Goal: Task Accomplishment & Management: Manage account settings

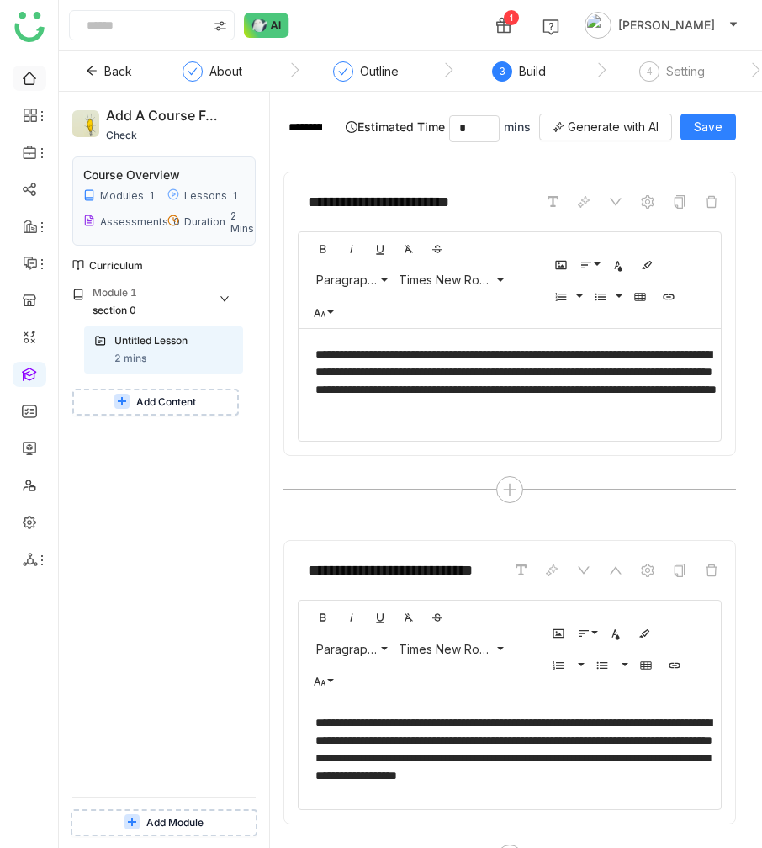
click at [37, 79] on link at bounding box center [29, 77] width 15 height 14
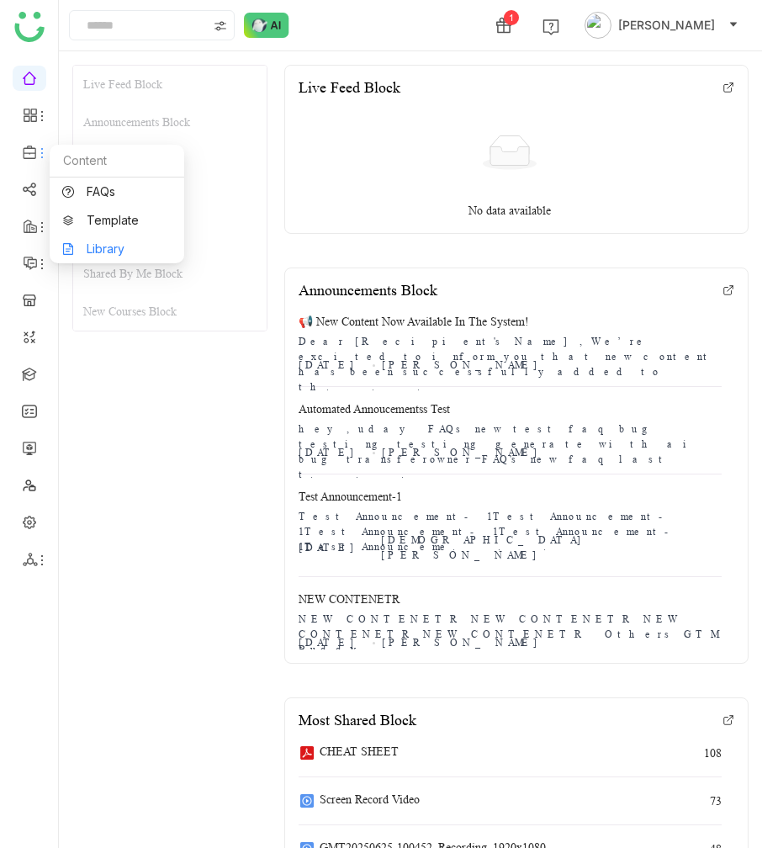
click at [105, 243] on link "Library" at bounding box center [116, 249] width 109 height 12
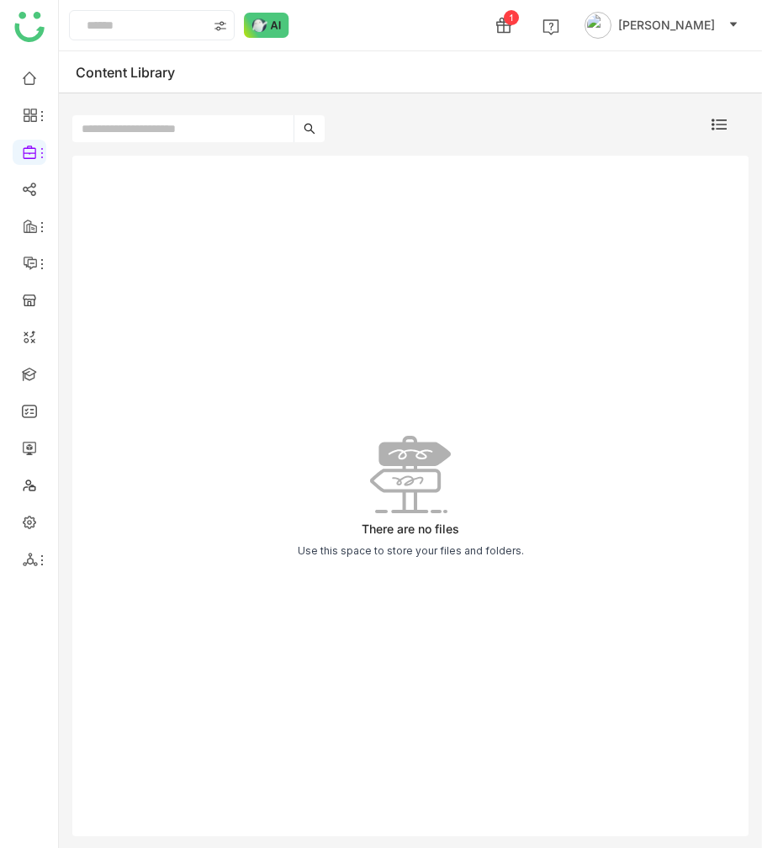
click at [128, 179] on div "There are no files Use this space to store your files and folders." at bounding box center [410, 496] width 676 height 681
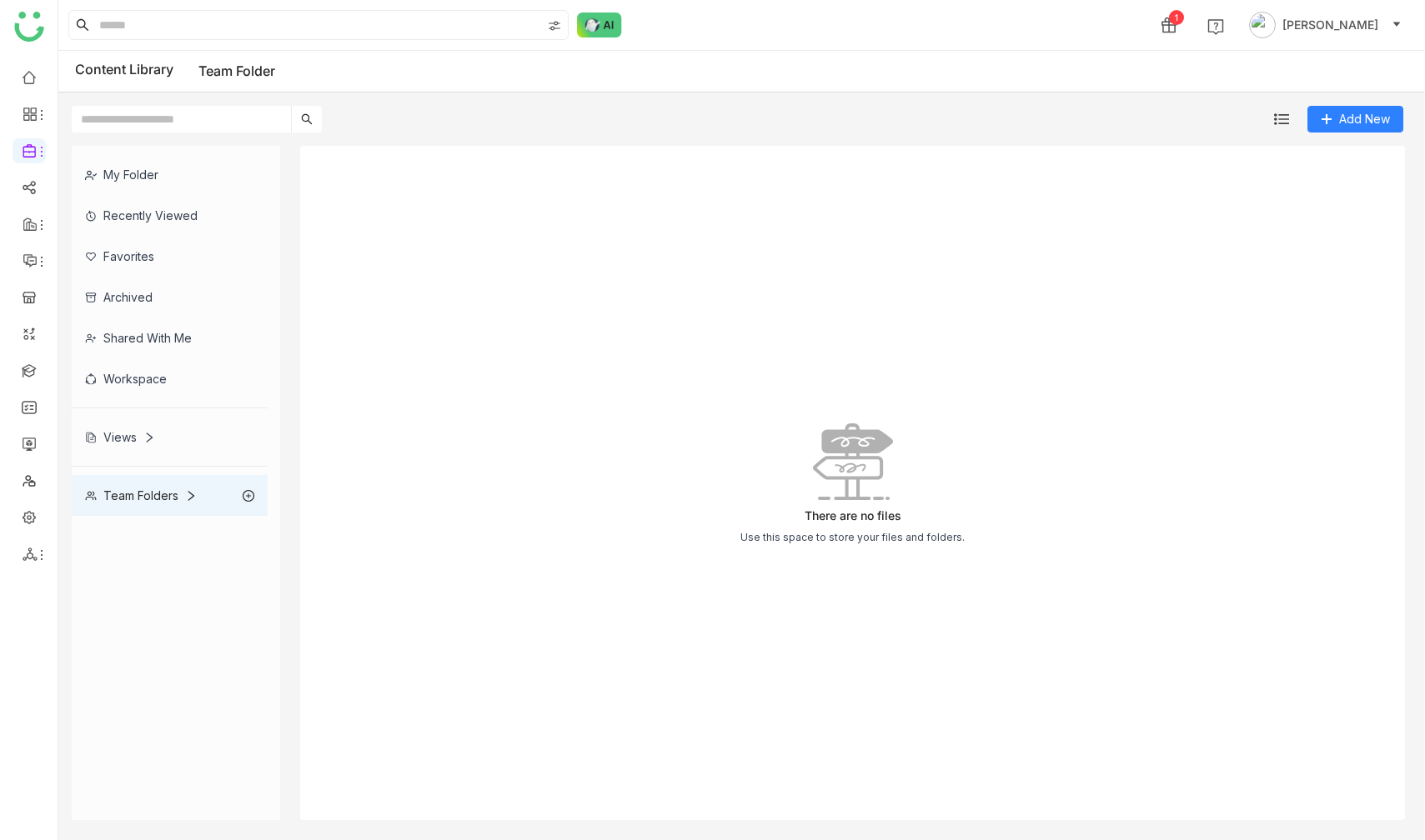
click at [166, 177] on div "My Folder" at bounding box center [169, 174] width 196 height 41
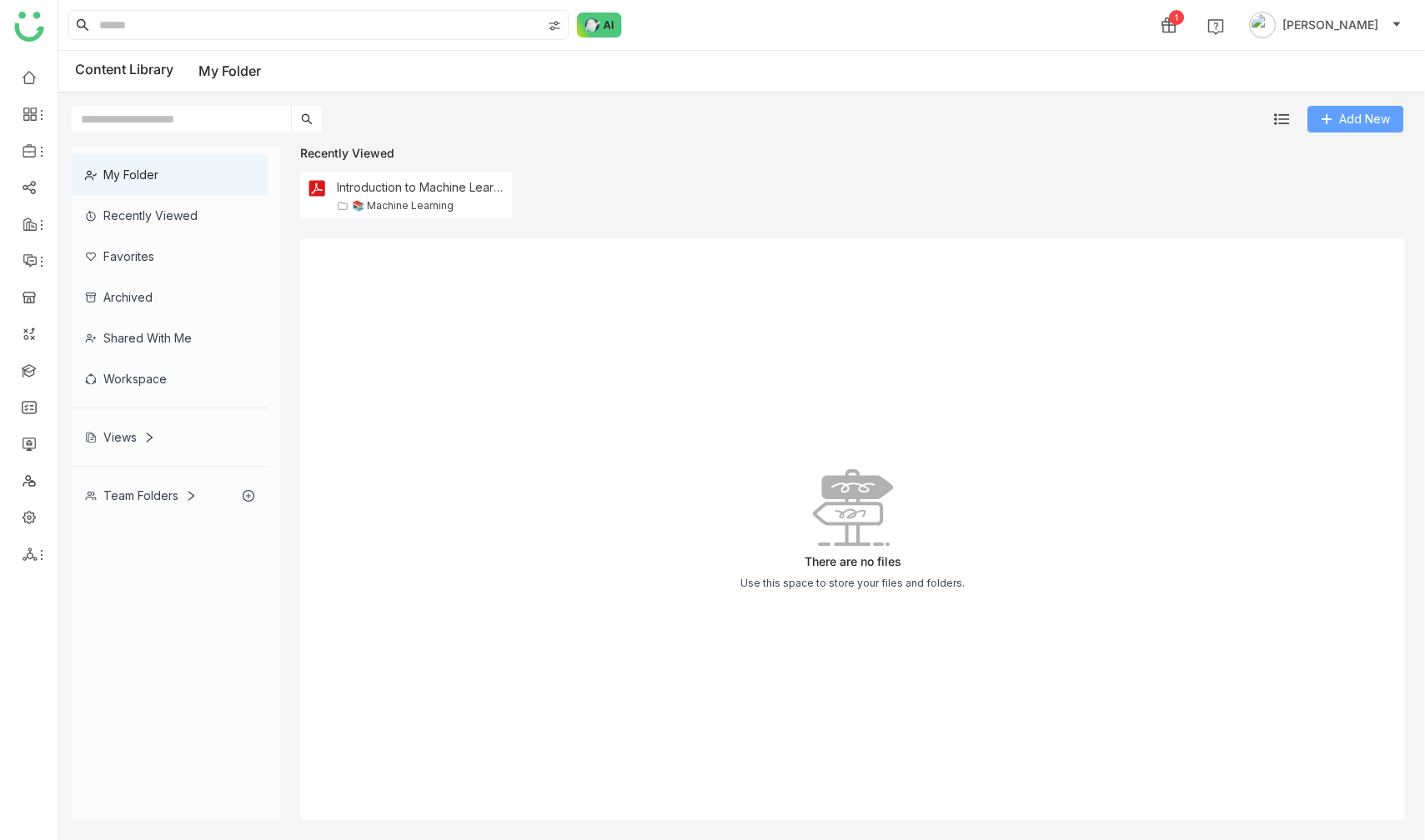
click at [1359, 119] on span "Add New" at bounding box center [1364, 119] width 51 height 19
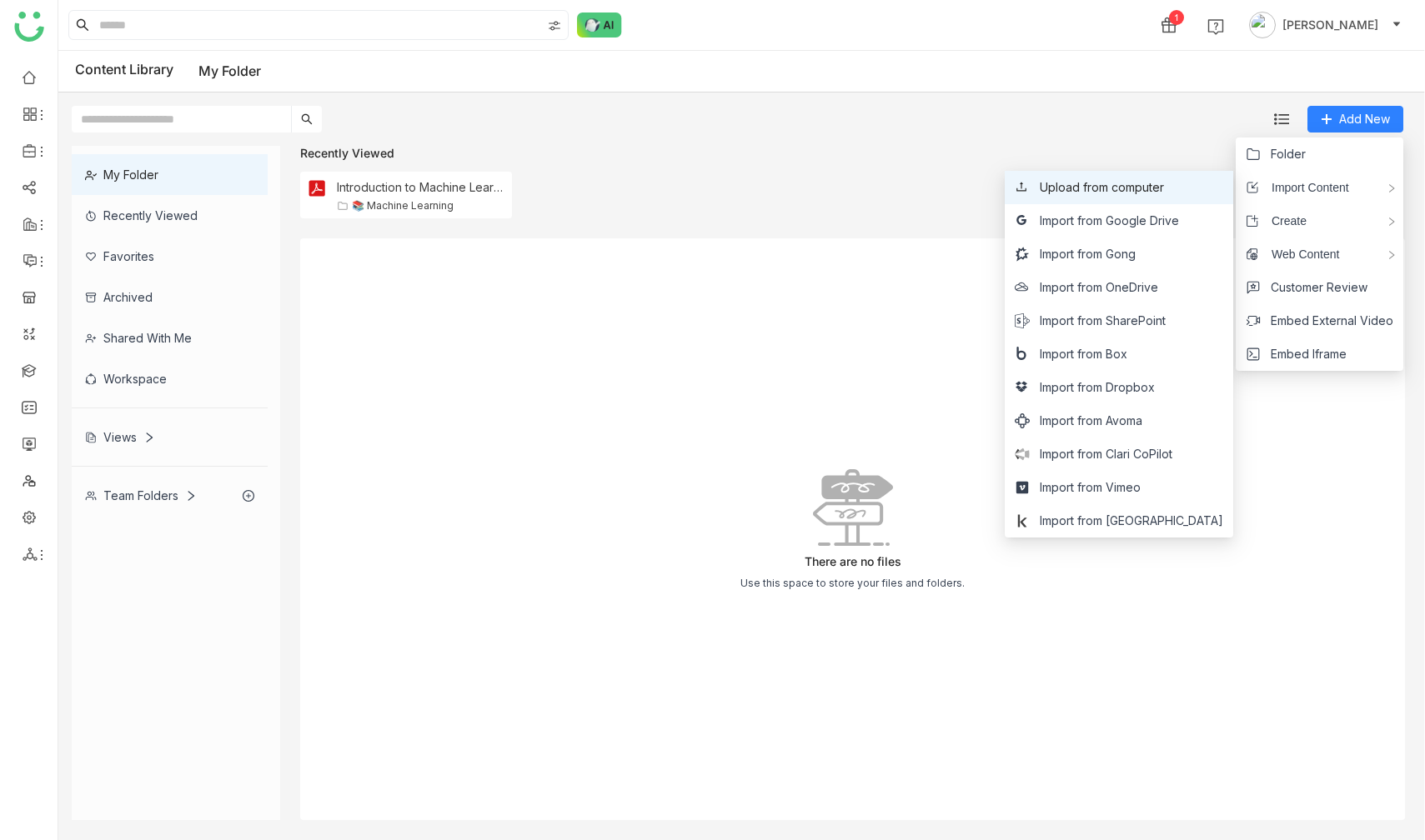
click at [1160, 190] on span "Upload from computer" at bounding box center [1101, 187] width 124 height 19
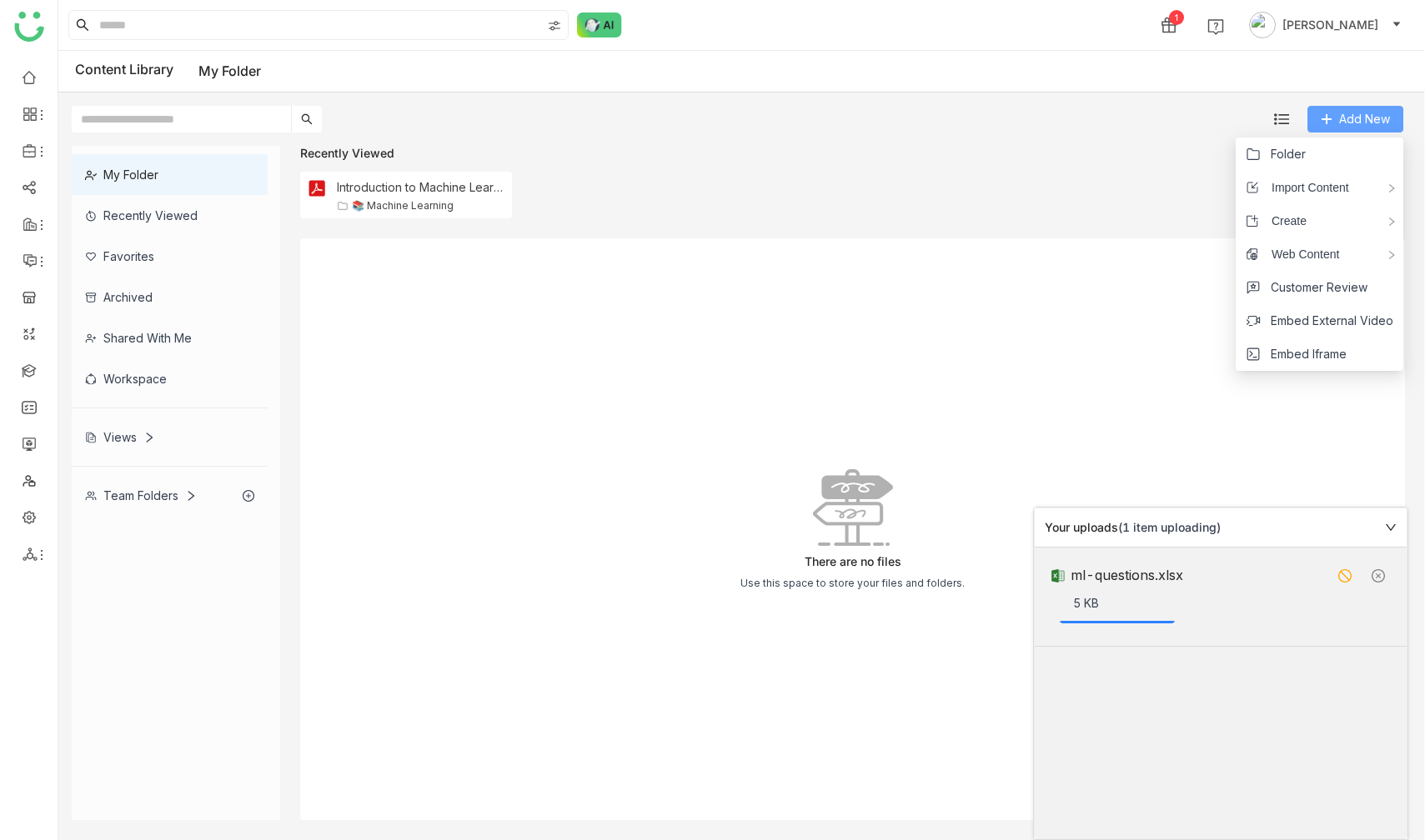
click at [1344, 120] on span "Add New" at bounding box center [1364, 119] width 51 height 19
click at [1304, 163] on li "Folder" at bounding box center [1319, 155] width 167 height 34
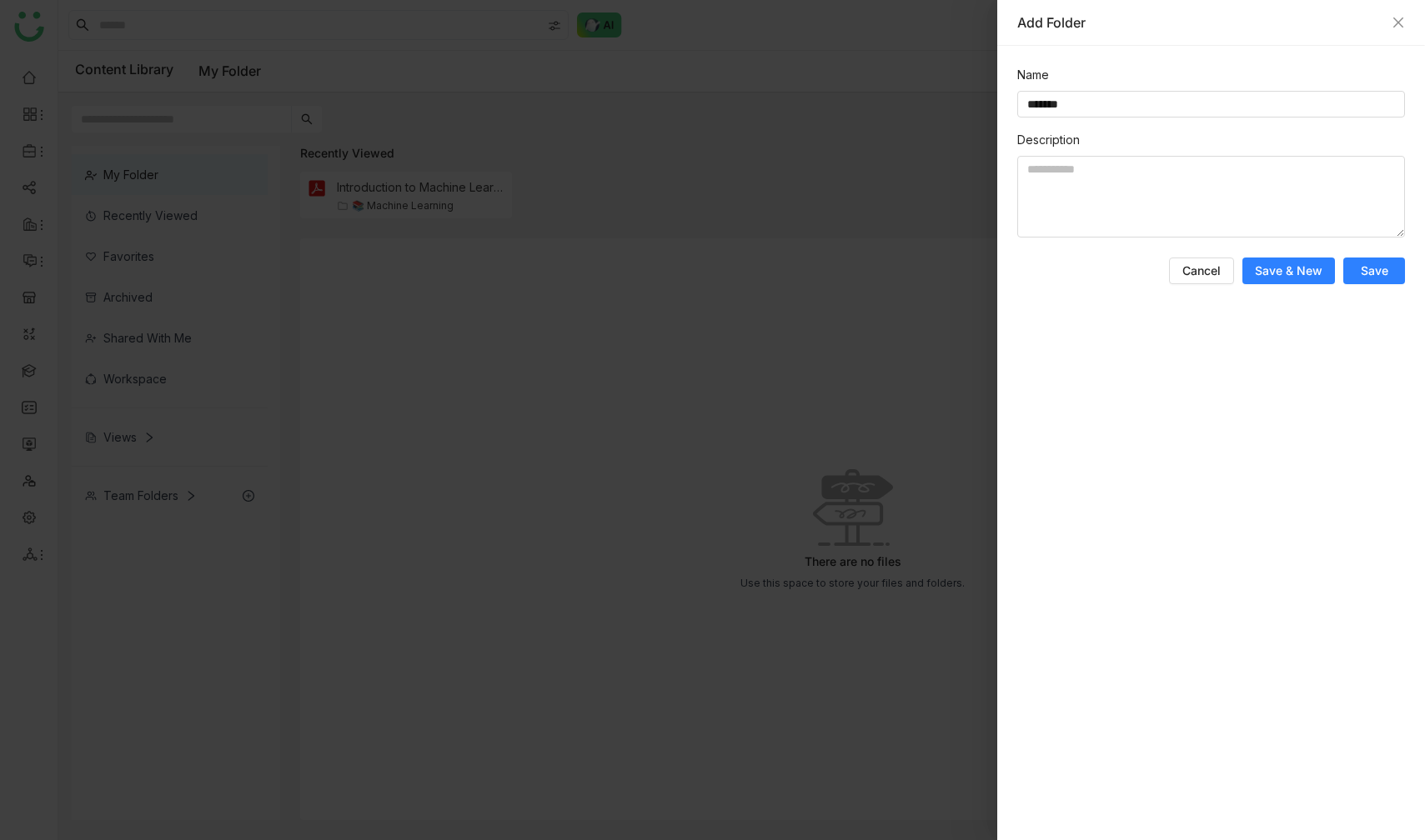
type input "*******"
click at [1373, 278] on span "Save" at bounding box center [1374, 270] width 28 height 17
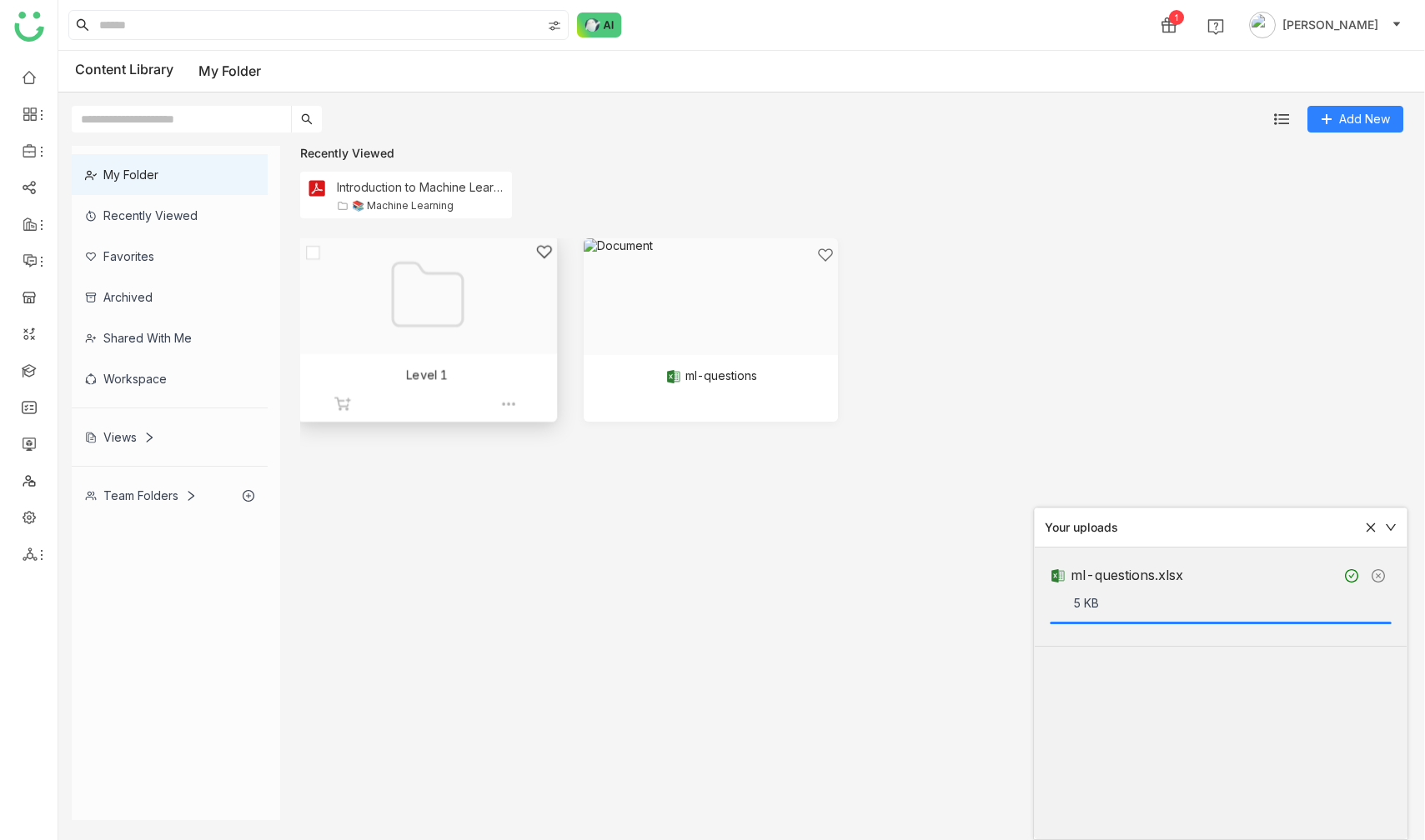
click at [446, 333] on div at bounding box center [421, 316] width 230 height 145
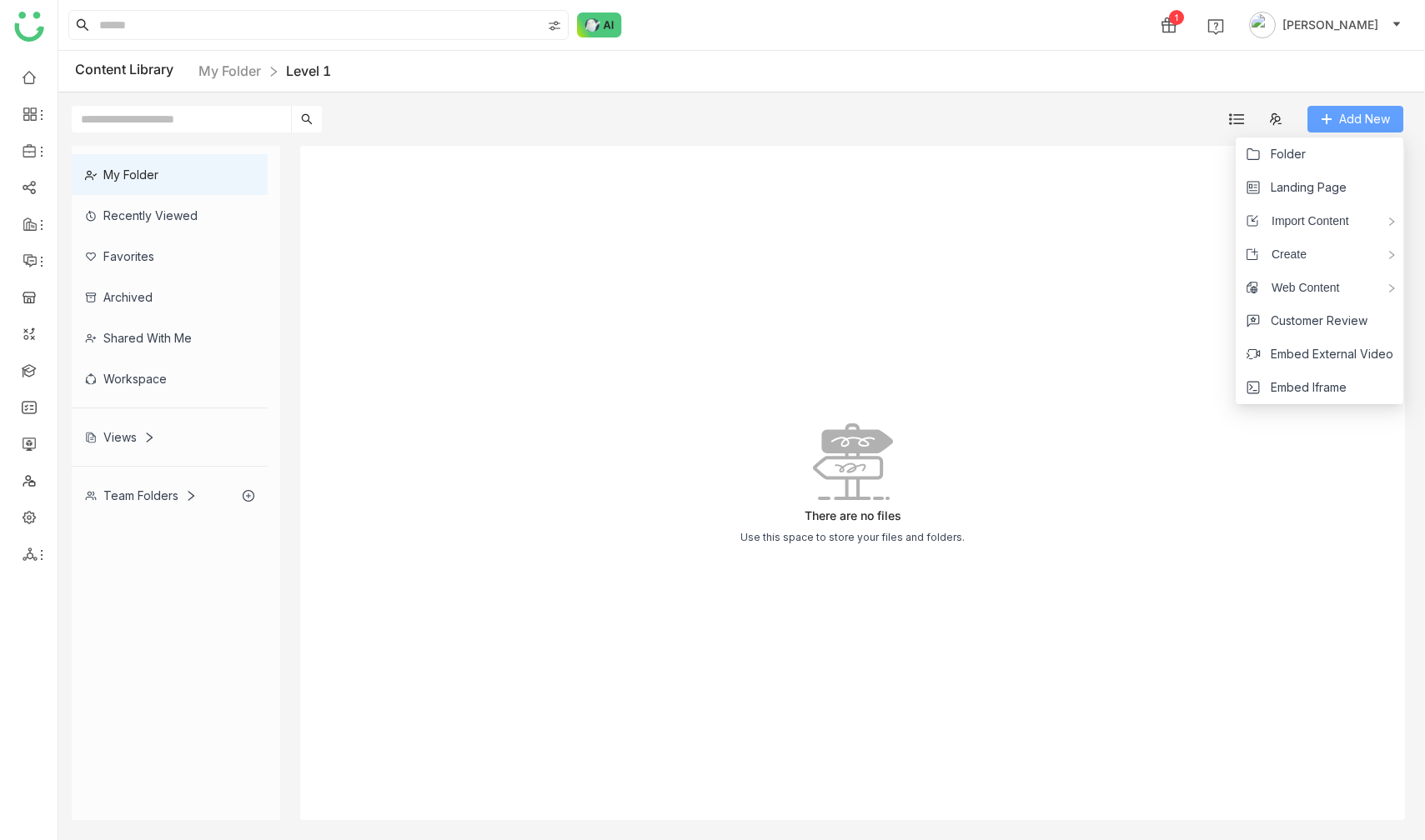
click at [1370, 115] on span "Add New" at bounding box center [1364, 119] width 51 height 19
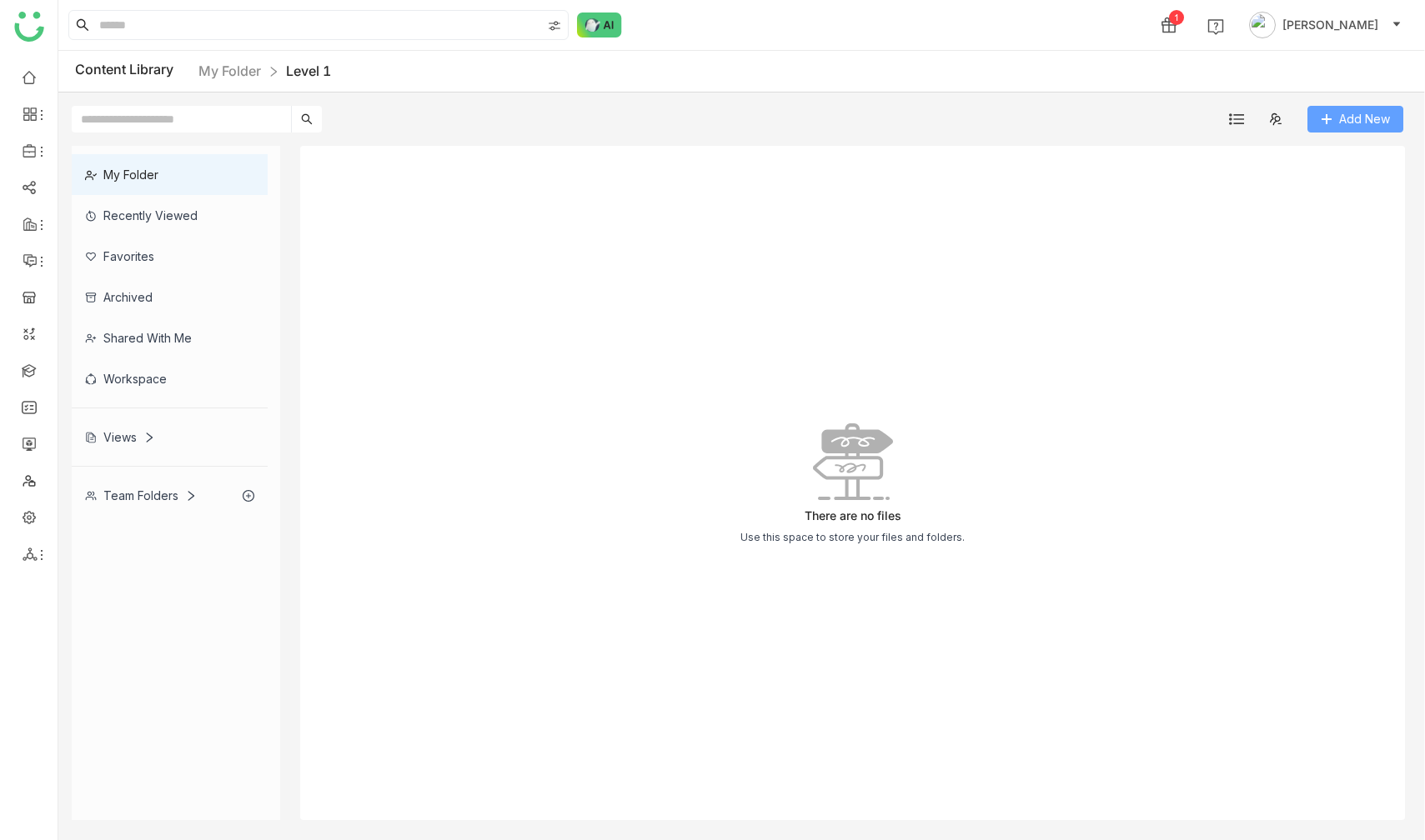
click at [1360, 129] on button "Add New" at bounding box center [1355, 119] width 96 height 27
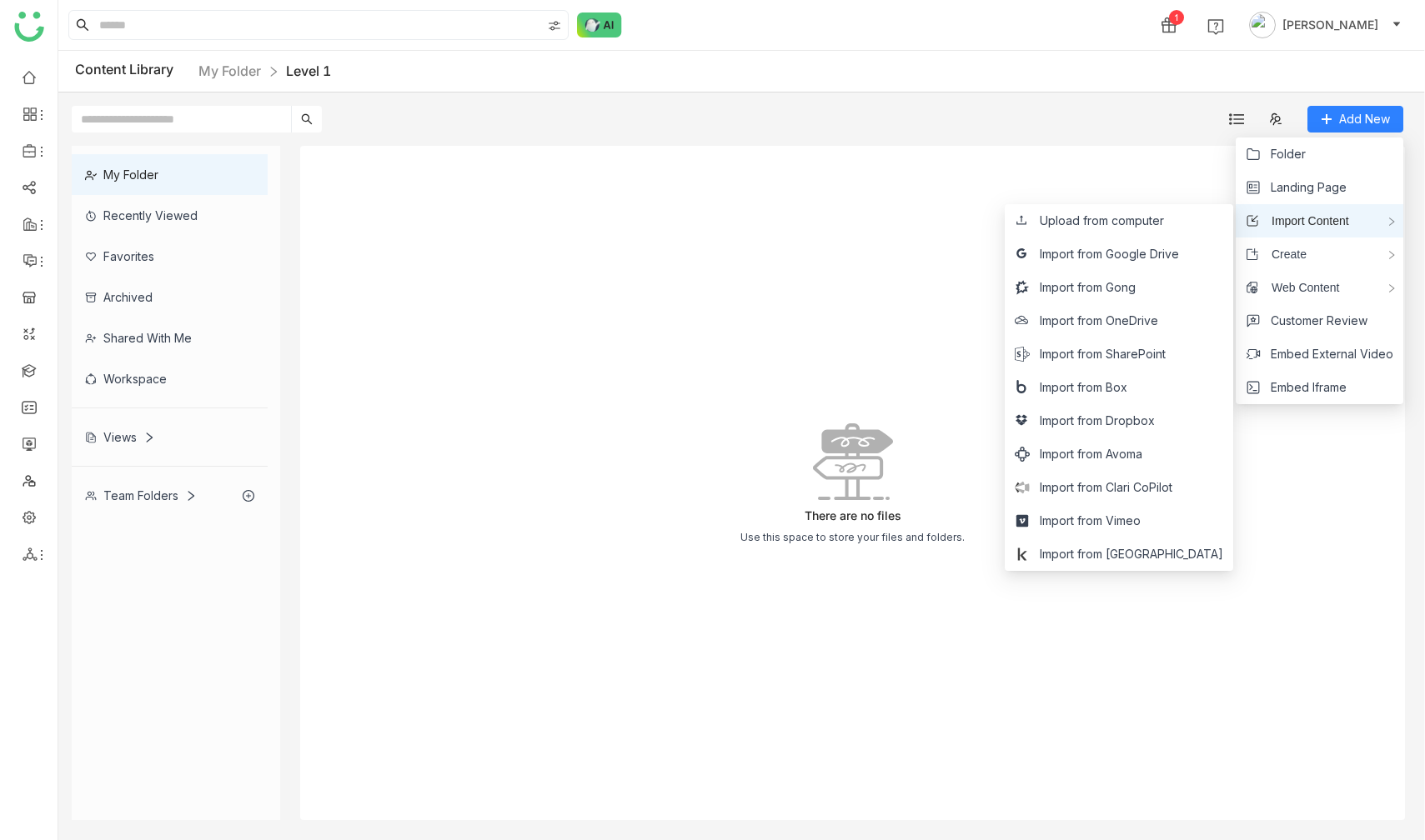
click at [1358, 223] on div "Import Content" at bounding box center [1319, 221] width 167 height 34
click at [1105, 234] on li "Upload from computer" at bounding box center [1119, 221] width 228 height 34
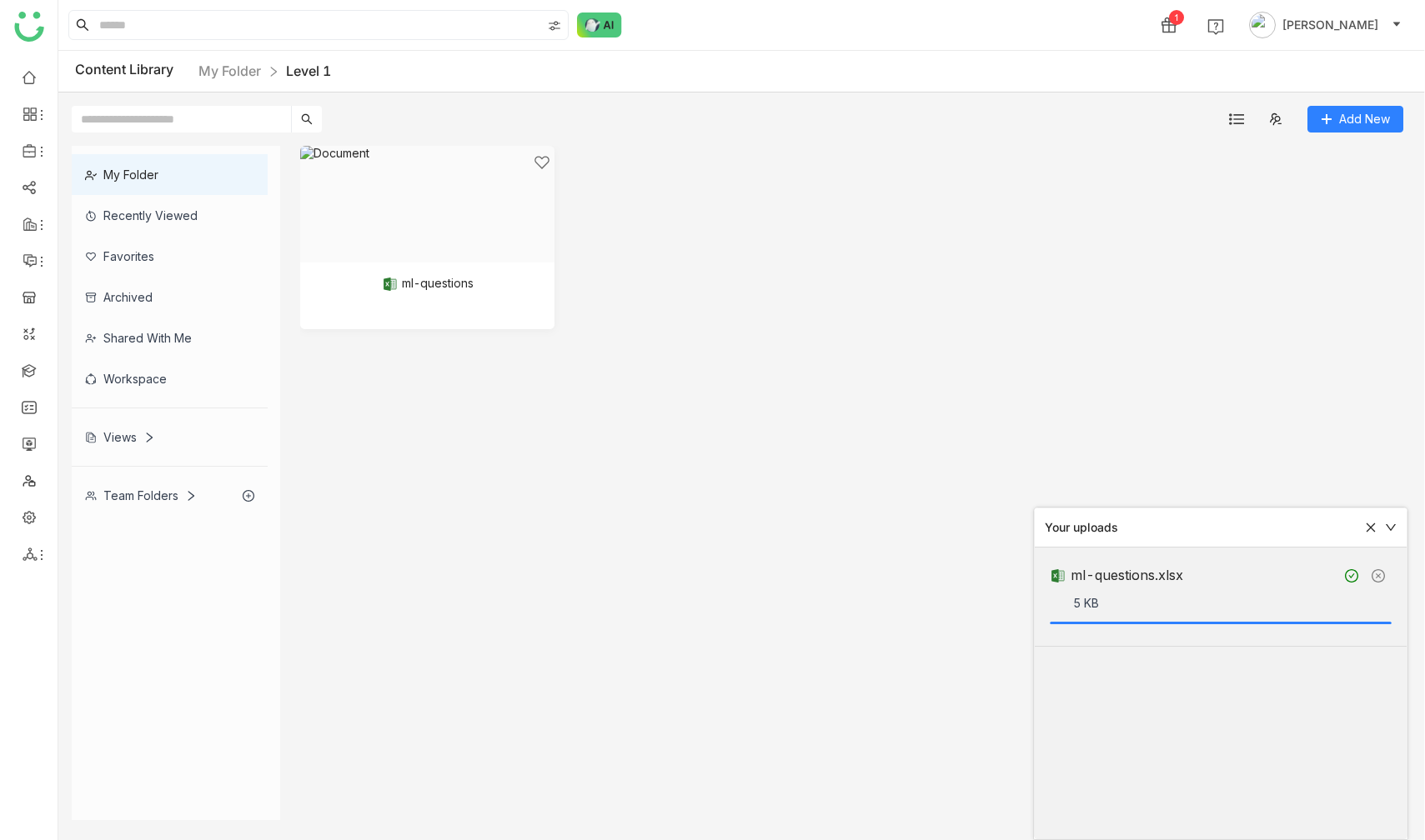
click at [230, 60] on nz-breadcrumb "My Folder Level 1" at bounding box center [265, 70] width 133 height 21
click at [228, 72] on link "My Folder" at bounding box center [229, 70] width 62 height 17
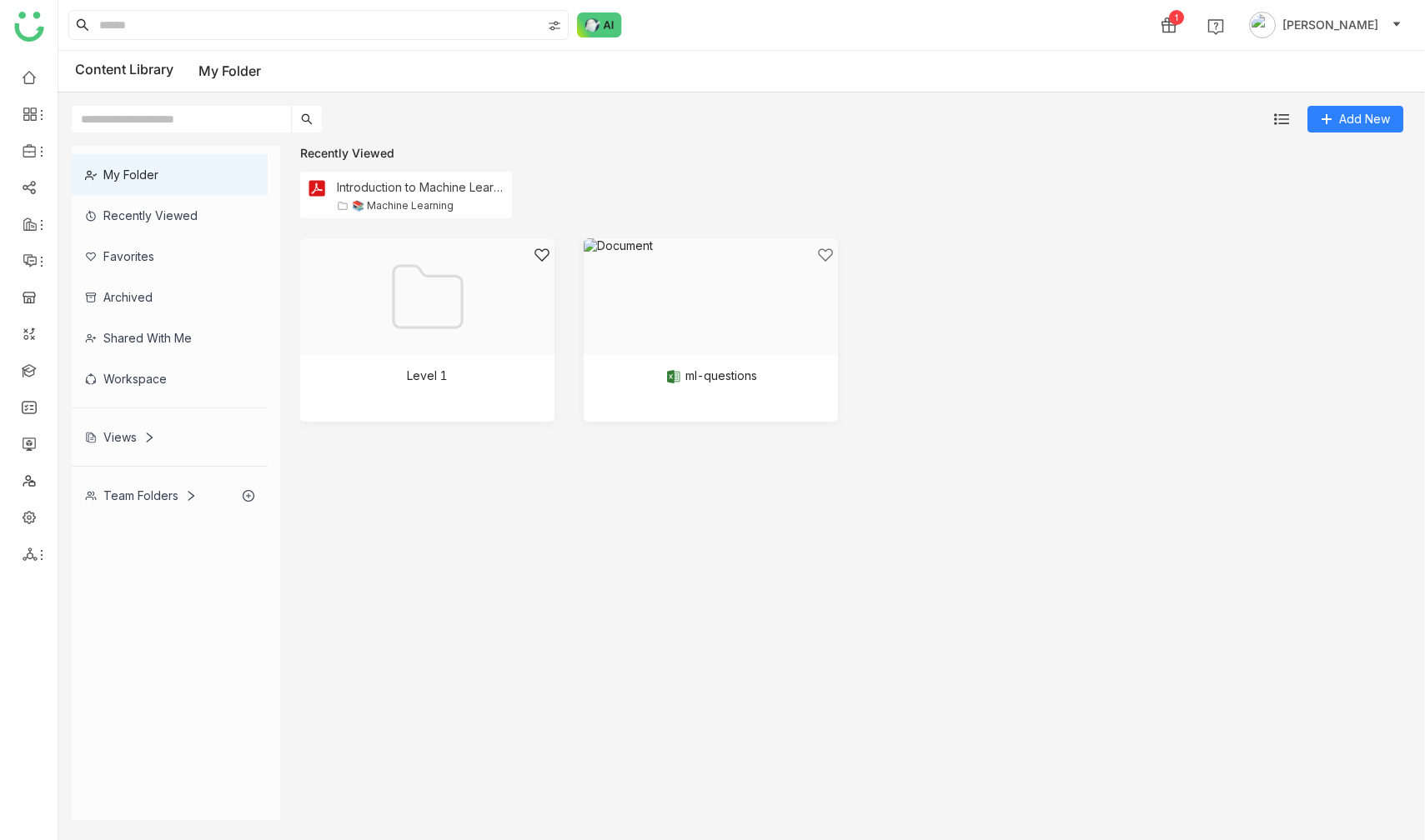
click at [173, 171] on div "My Folder" at bounding box center [169, 174] width 196 height 41
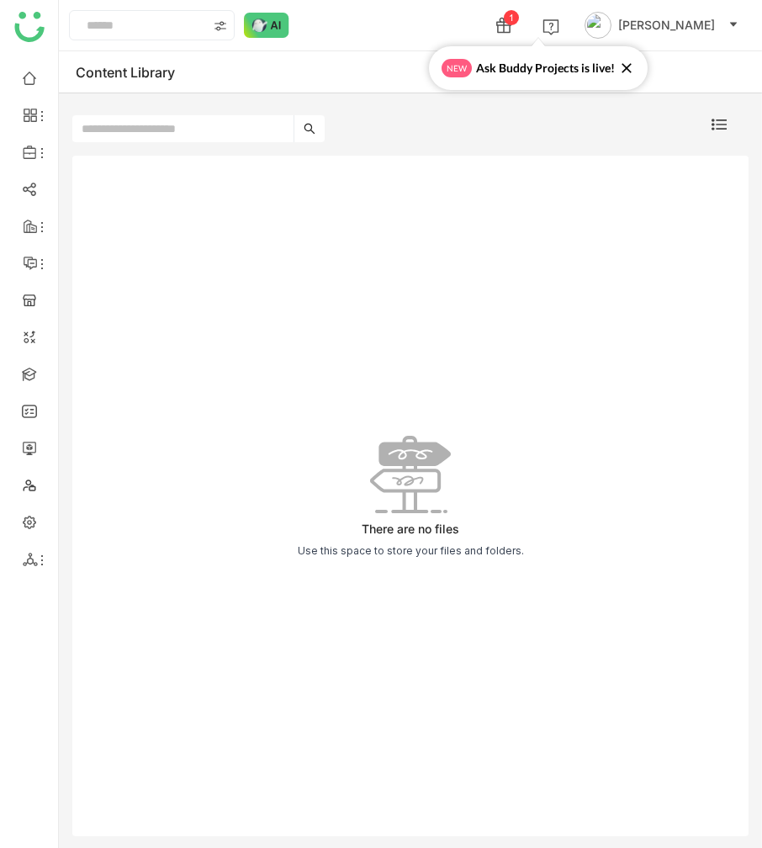
click at [118, 80] on div "Content Library" at bounding box center [410, 72] width 703 height 42
click at [696, 28] on span "[PERSON_NAME]" at bounding box center [666, 25] width 97 height 19
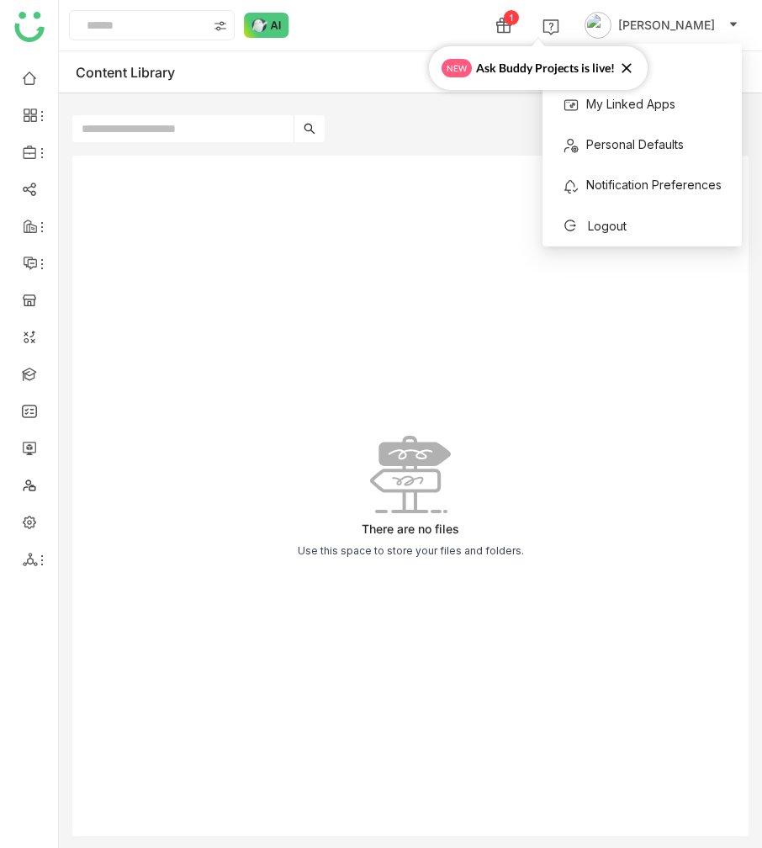
click at [463, 290] on div "There are no files Use this space to store your files and folders." at bounding box center [410, 496] width 676 height 681
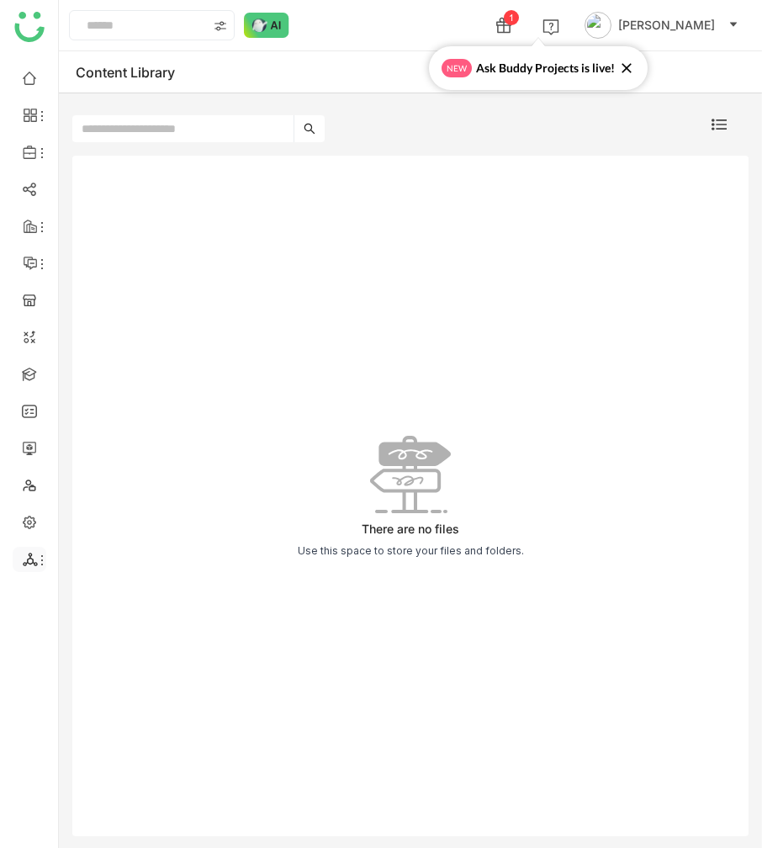
click at [36, 564] on icon at bounding box center [41, 559] width 13 height 13
click at [686, 37] on button "[PERSON_NAME]" at bounding box center [661, 25] width 161 height 27
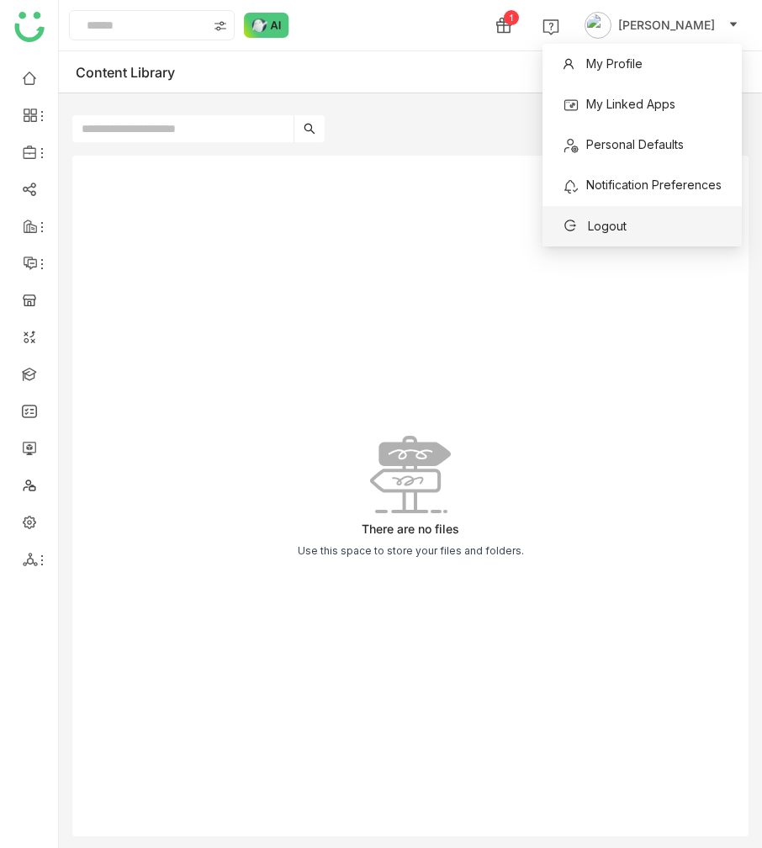
click at [644, 212] on li "Logout" at bounding box center [642, 226] width 199 height 40
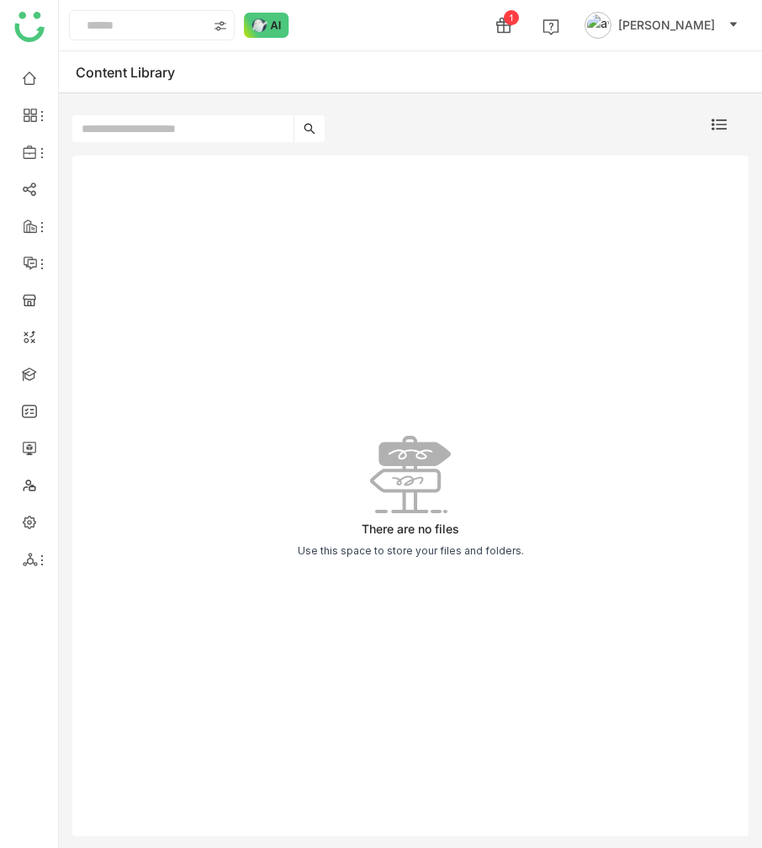
click at [692, 34] on span "[PERSON_NAME]" at bounding box center [666, 25] width 97 height 19
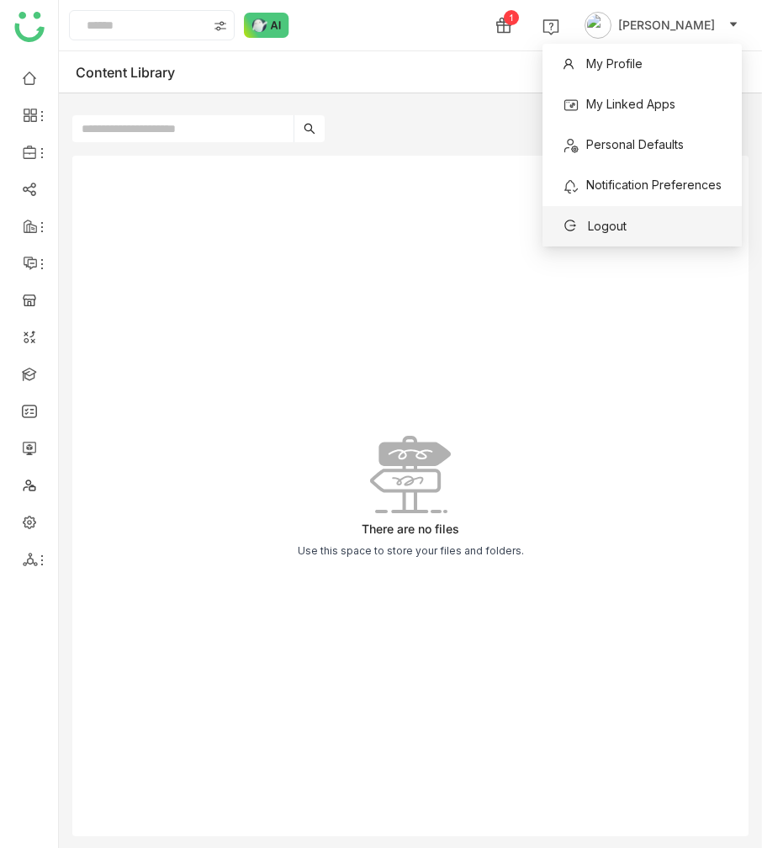
click at [662, 224] on li "Logout" at bounding box center [642, 226] width 199 height 40
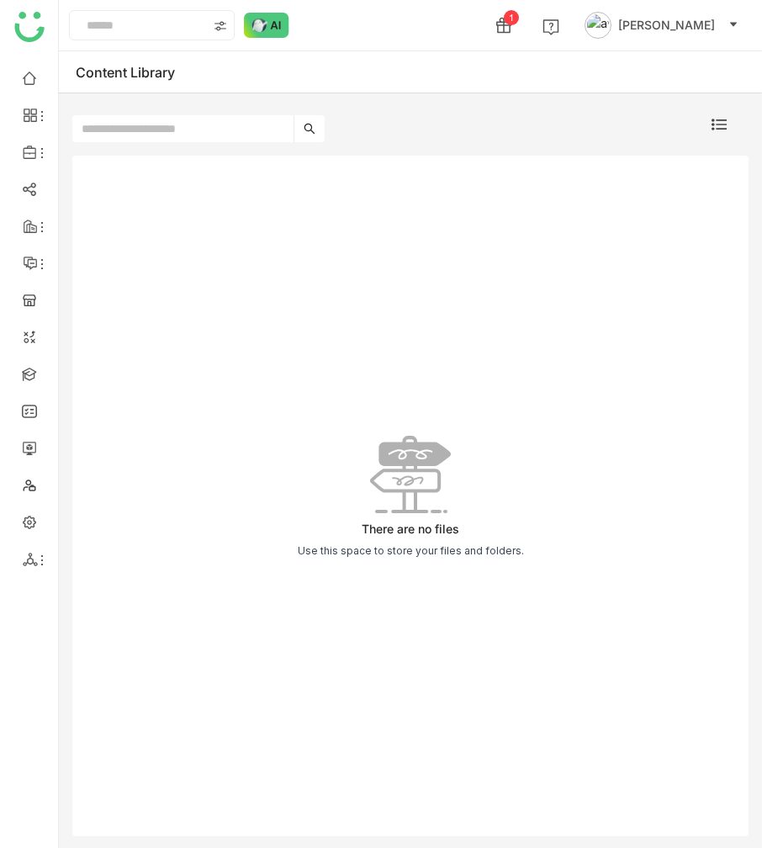
click at [670, 34] on span "[PERSON_NAME]" at bounding box center [666, 25] width 97 height 19
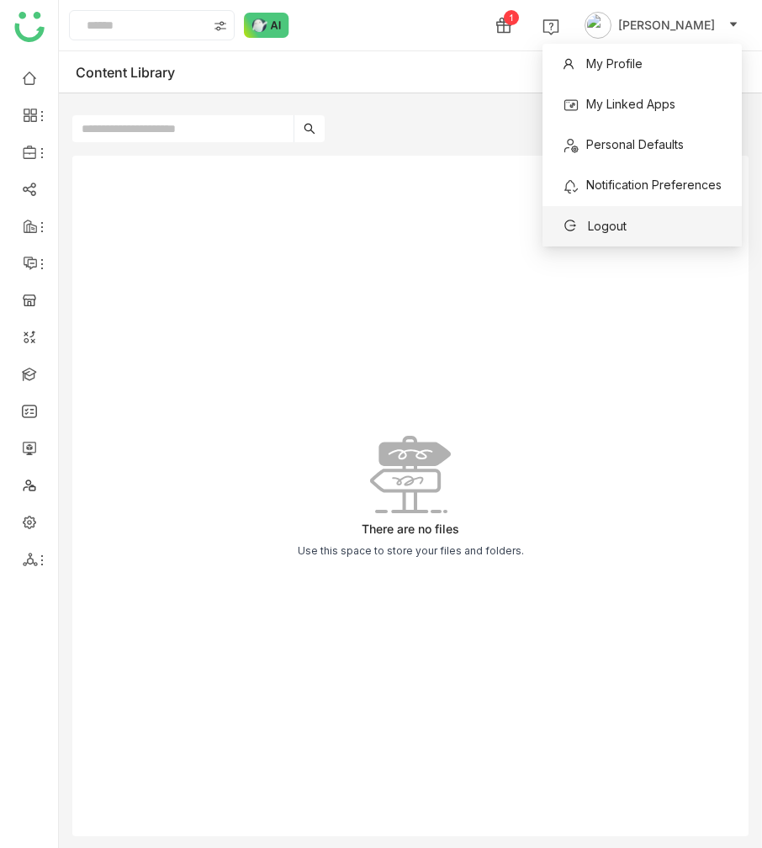
click at [630, 241] on li "Logout" at bounding box center [642, 226] width 199 height 40
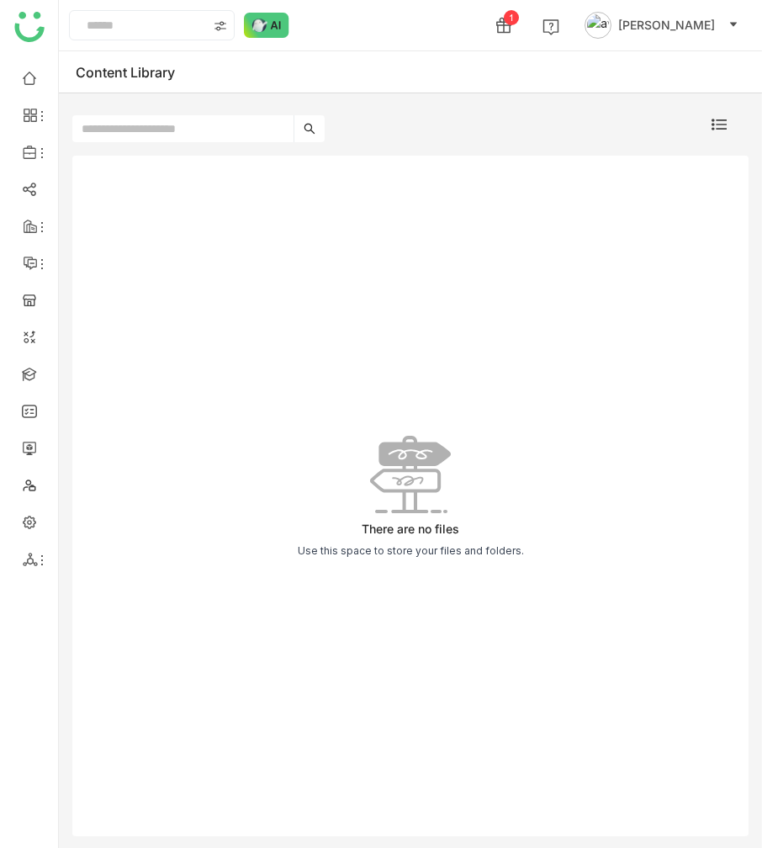
click at [690, 31] on span "[PERSON_NAME]" at bounding box center [666, 25] width 97 height 19
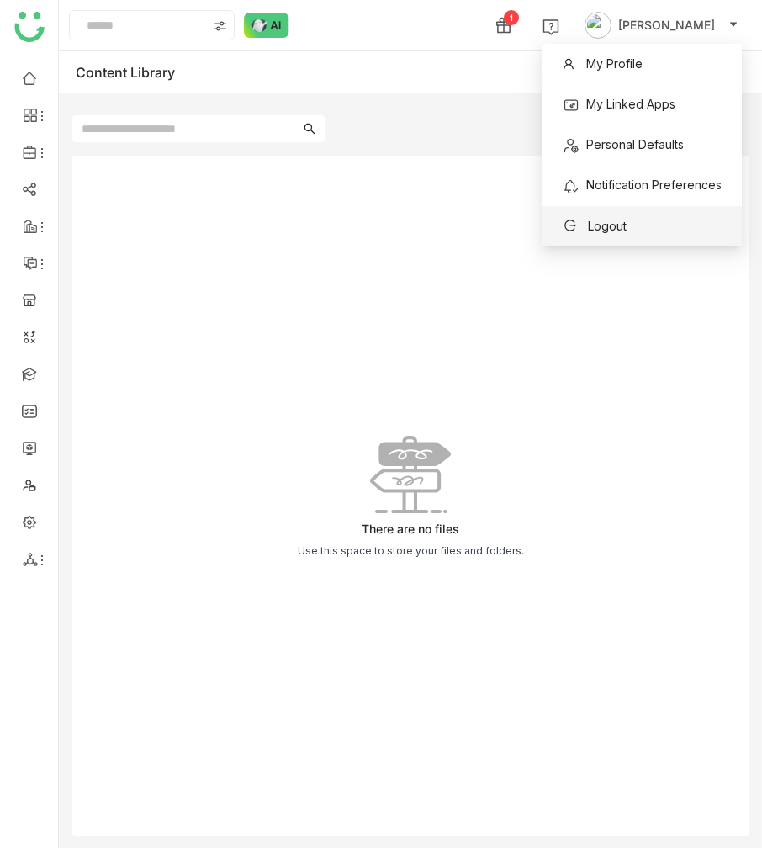
click at [564, 213] on span "Logout" at bounding box center [595, 226] width 84 height 27
